Goal: Go to known website: Access a specific website the user already knows

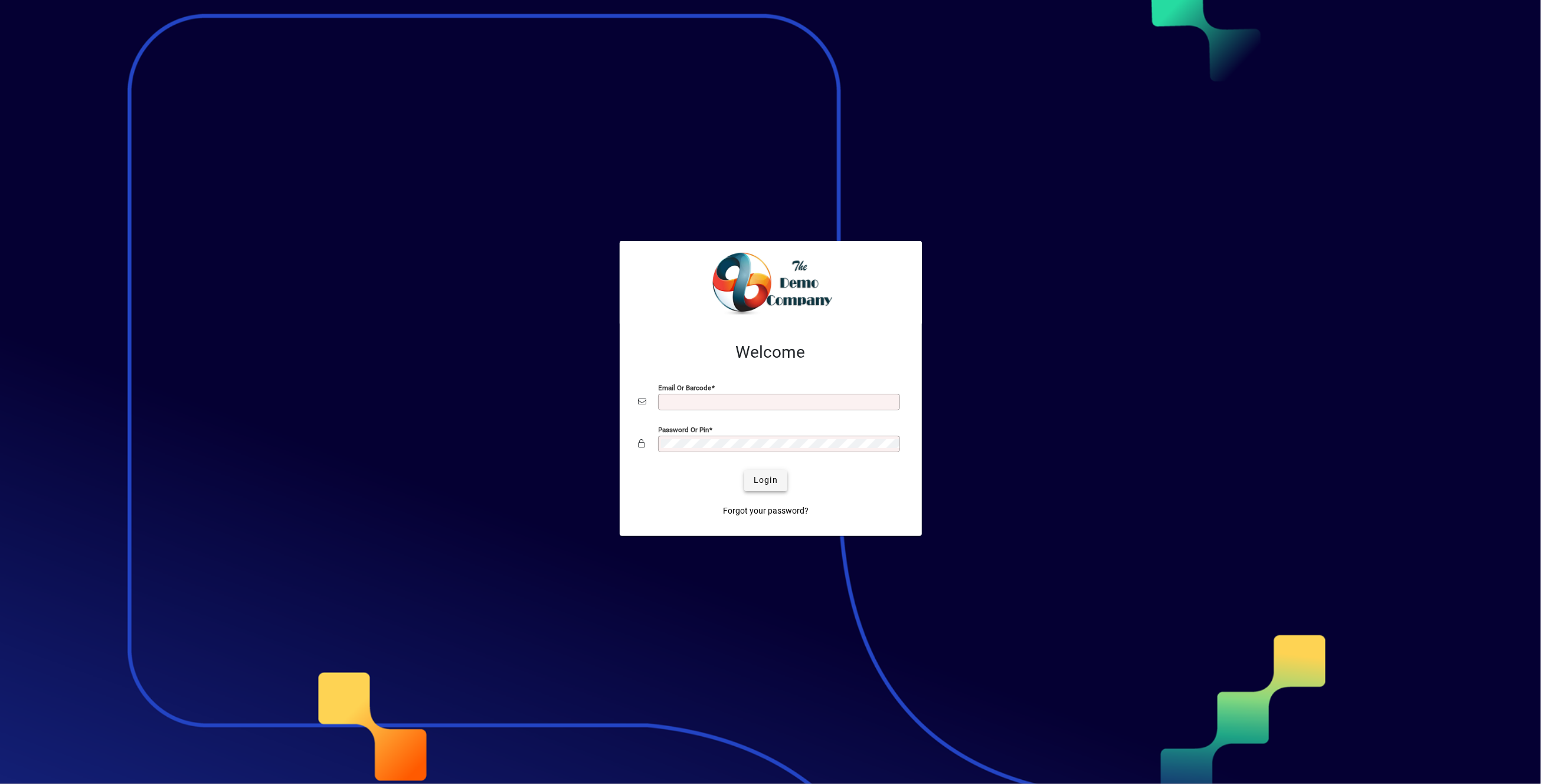
type input "**********"
click at [762, 480] on span "Login" at bounding box center [765, 480] width 24 height 12
